Goal: Task Accomplishment & Management: Use online tool/utility

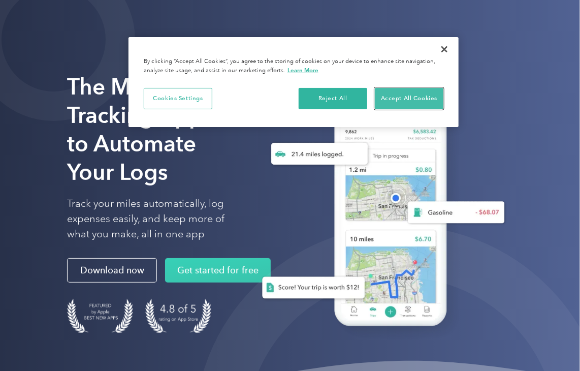
click at [411, 96] on button "Accept All Cookies" at bounding box center [409, 98] width 69 height 21
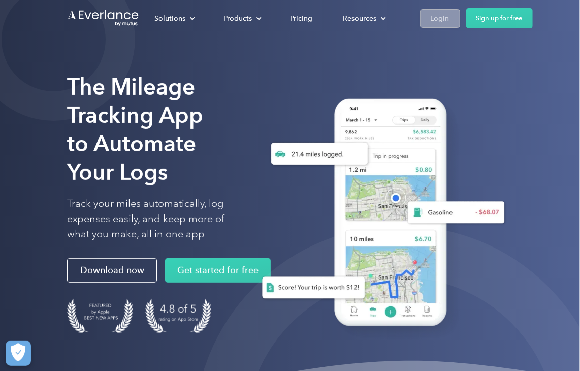
click at [436, 21] on div "Login" at bounding box center [439, 18] width 19 height 13
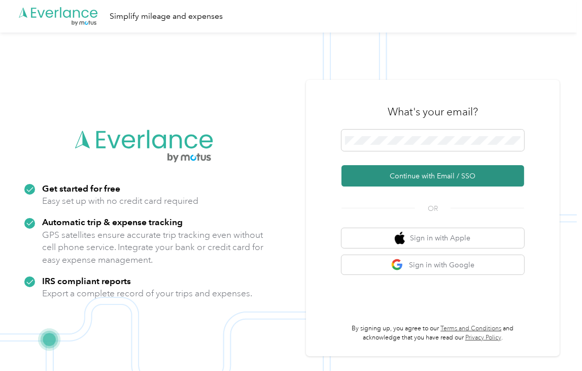
click at [445, 179] on button "Continue with Email / SSO" at bounding box center [433, 175] width 183 height 21
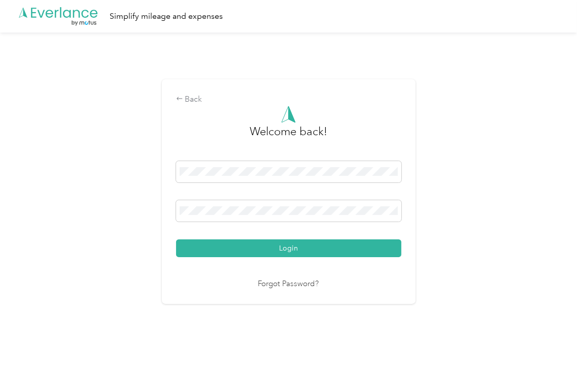
click at [176, 239] on button "Login" at bounding box center [288, 248] width 225 height 18
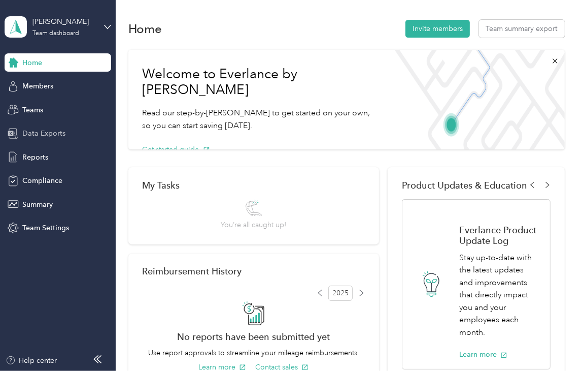
click at [55, 135] on span "Data Exports" at bounding box center [43, 133] width 43 height 11
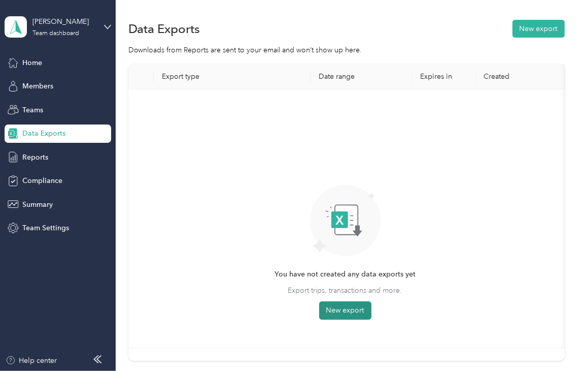
click at [345, 308] on button "New export" at bounding box center [345, 310] width 52 height 18
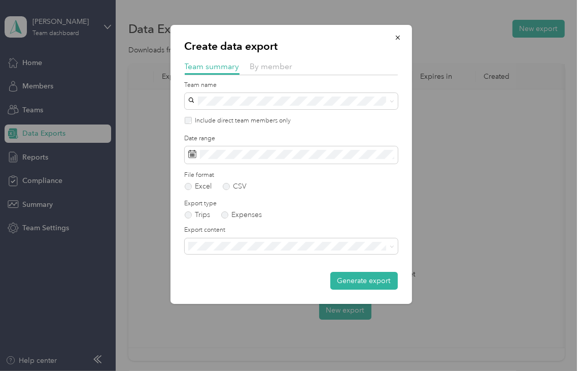
click at [345, 308] on div at bounding box center [291, 185] width 582 height 371
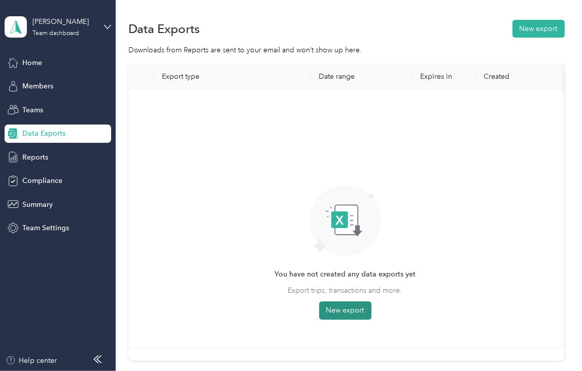
click at [351, 309] on button "New export" at bounding box center [345, 310] width 52 height 18
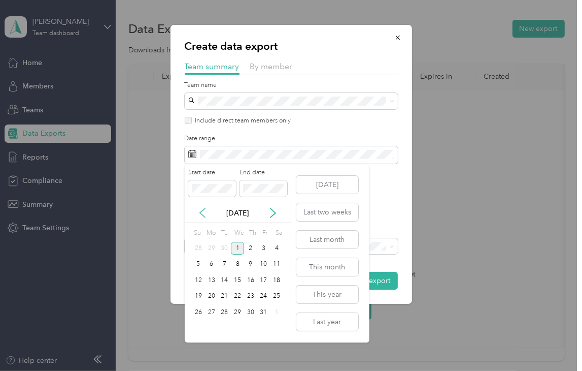
click at [200, 208] on icon at bounding box center [202, 213] width 10 height 10
click at [199, 295] on div "21" at bounding box center [198, 296] width 13 height 13
click at [222, 311] on div "30" at bounding box center [224, 312] width 13 height 13
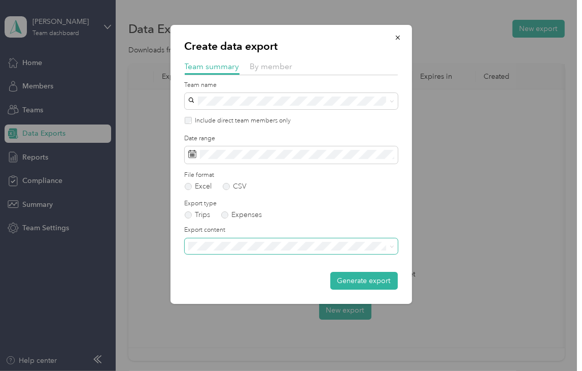
click at [386, 251] on span at bounding box center [291, 246] width 213 height 16
click at [392, 247] on icon at bounding box center [392, 246] width 5 height 5
click at [299, 277] on div "Summary and full trips list" at bounding box center [291, 279] width 199 height 11
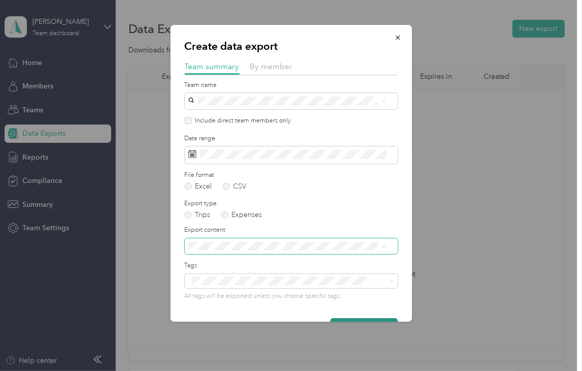
click at [357, 318] on button "Generate export" at bounding box center [364, 327] width 68 height 18
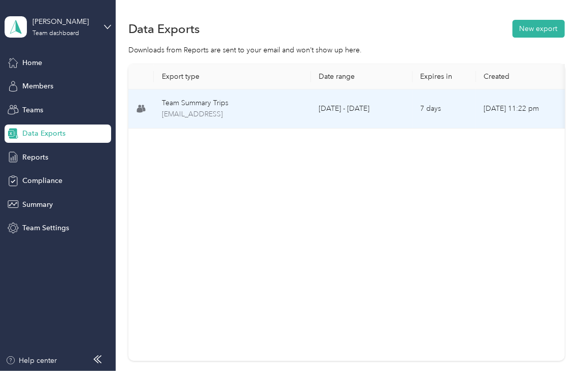
click at [456, 110] on td "7 days" at bounding box center [444, 108] width 63 height 39
click at [325, 113] on td "[DATE] - [DATE]" at bounding box center [362, 108] width 102 height 39
click at [506, 107] on td "[DATE] 11:22 pm" at bounding box center [527, 108] width 102 height 39
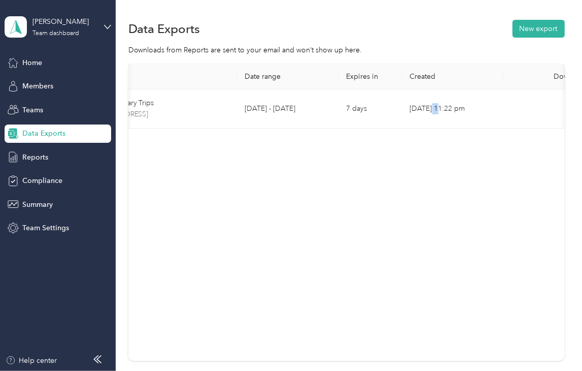
scroll to position [0, 117]
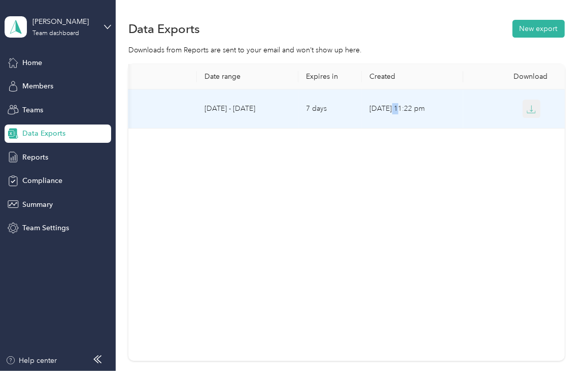
click at [529, 110] on icon "button" at bounding box center [531, 109] width 9 height 9
